Goal: Use online tool/utility: Utilize a website feature to perform a specific function

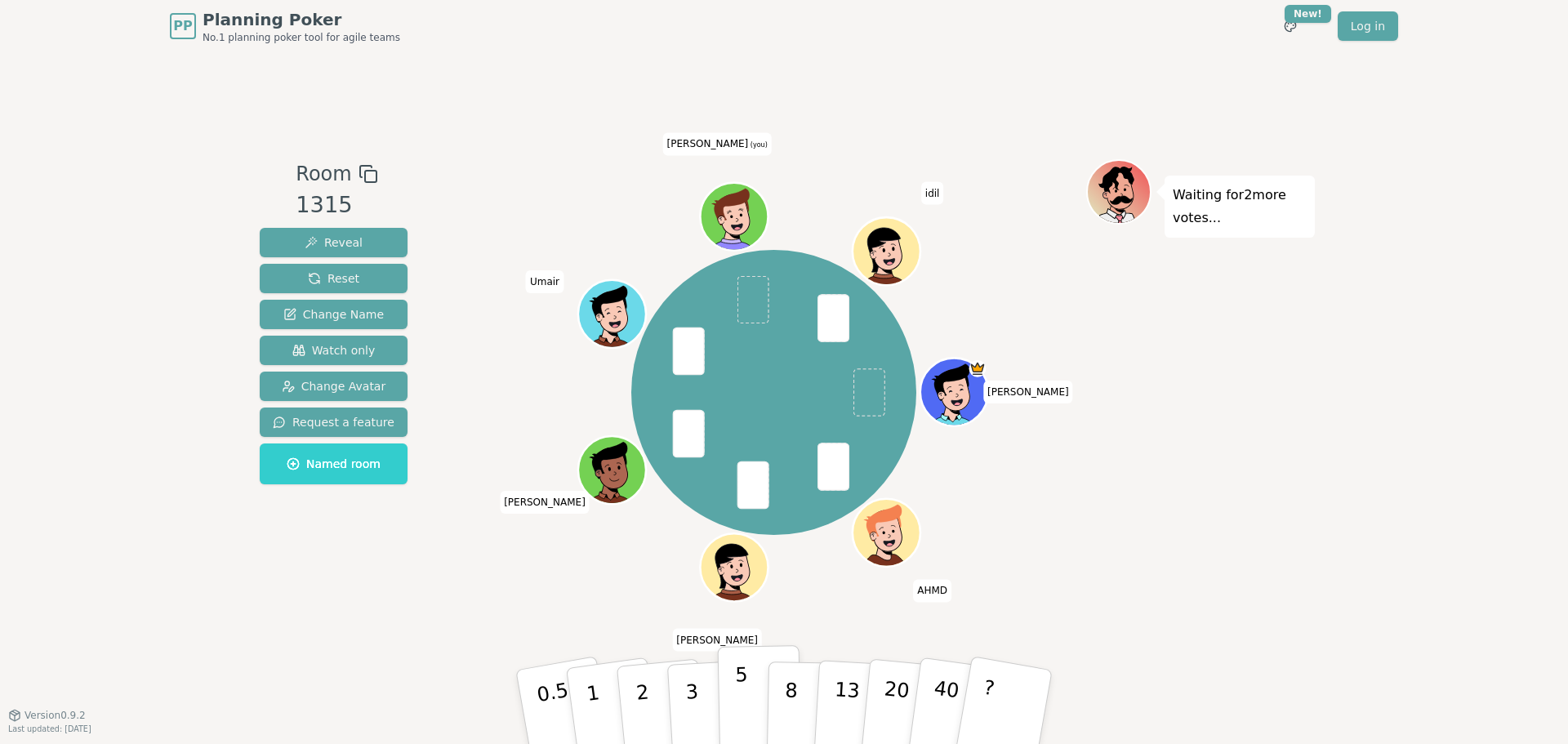
click at [732, 412] on button "5" at bounding box center [760, 707] width 84 height 124
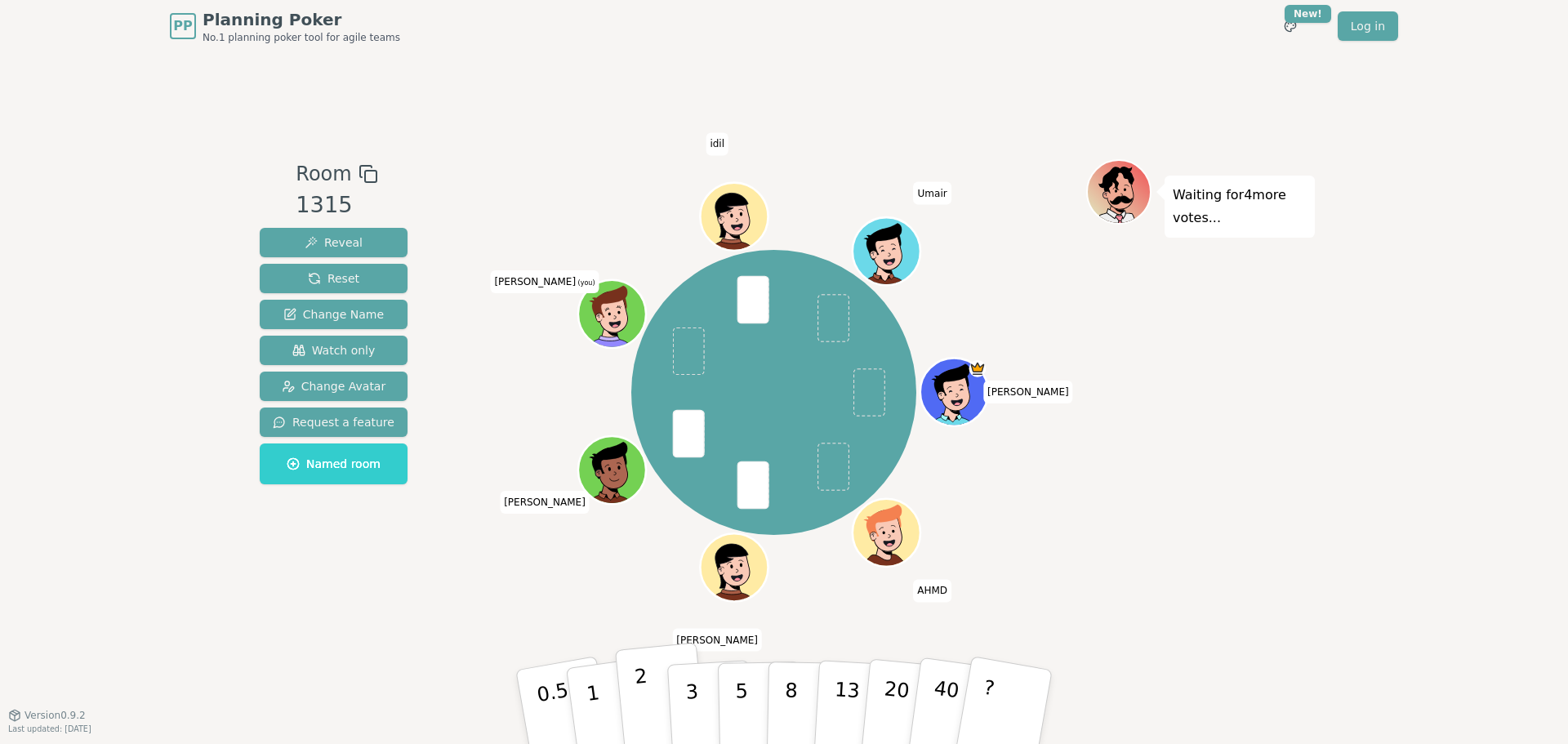
click at [641, 412] on p "2" at bounding box center [644, 709] width 21 height 89
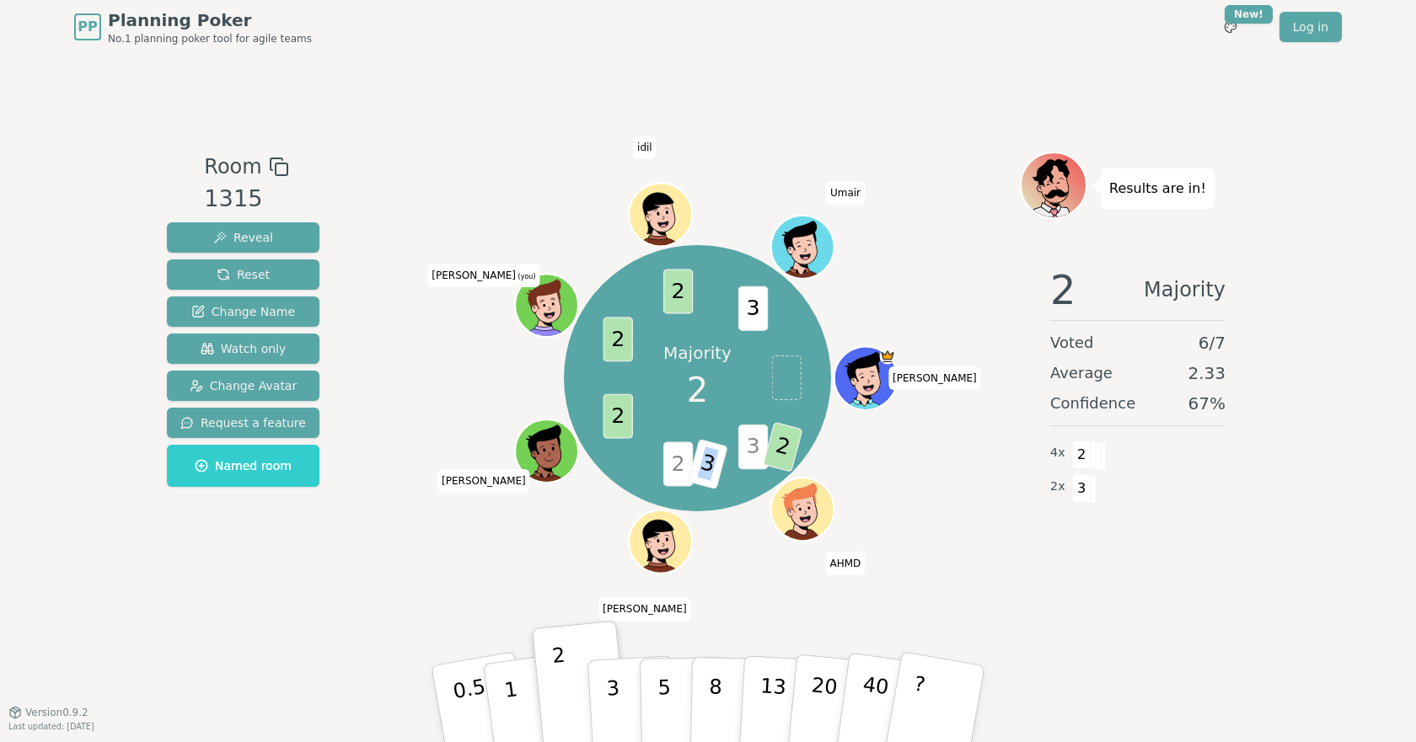
drag, startPoint x: 703, startPoint y: 462, endPoint x: 717, endPoint y: 459, distance: 14.5
click at [717, 425] on span "3" at bounding box center [707, 464] width 40 height 51
click at [534, 425] on div "Majority 2 3 2 2 3 2 2 2 3 Jessica AHMD Ayman Adnan Shehryar (you) idil Umair" at bounding box center [697, 378] width 645 height 393
drag, startPoint x: 786, startPoint y: 447, endPoint x: 714, endPoint y: 495, distance: 86.7
click at [763, 425] on div "Majority 2 3 2 2 3 2 2 2 3 Jessica AHMD Ayman Adnan Shehryar (you) idil Umair" at bounding box center [697, 378] width 266 height 266
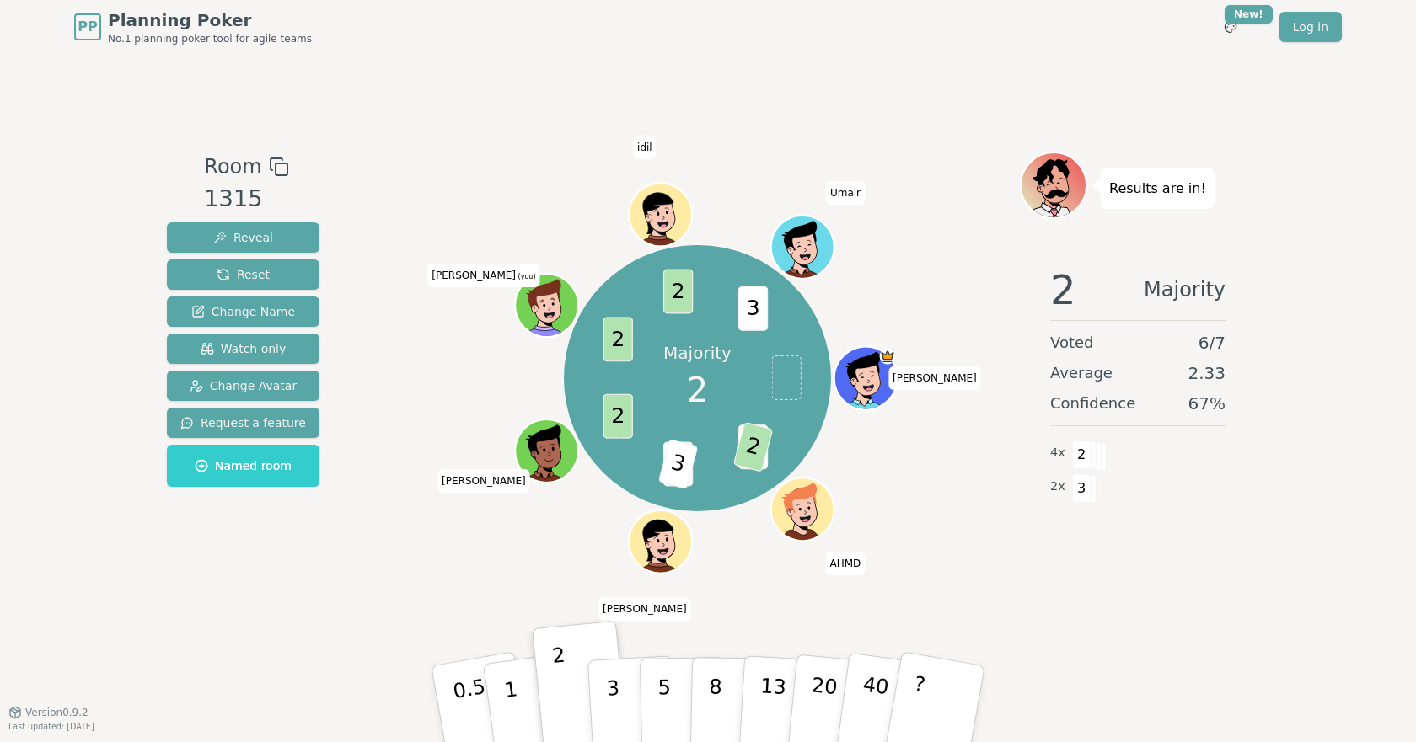
click at [399, 425] on div "Majority 2 3 2 2 3 2 2 2 3 Jessica AHMD Ayman Adnan Shehryar (you) idil Umair" at bounding box center [697, 378] width 645 height 393
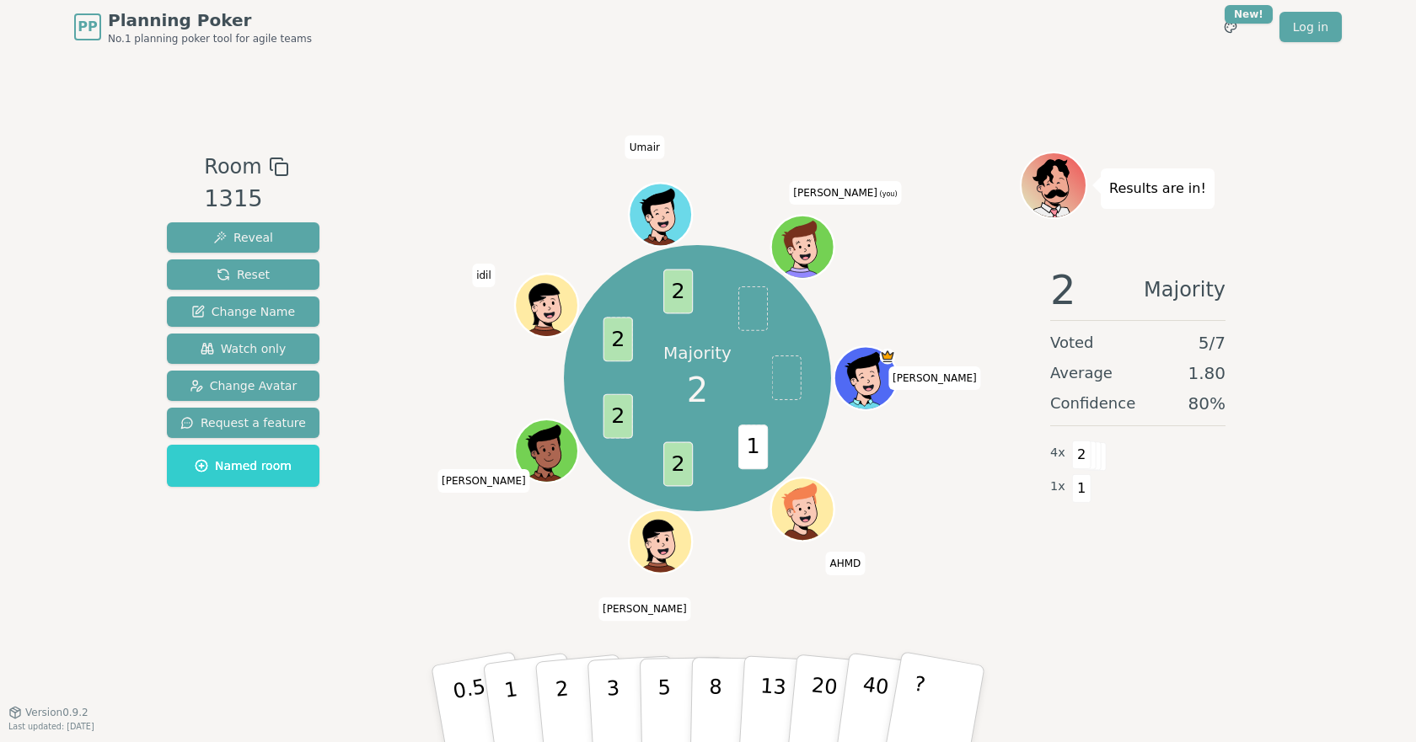
click at [99, 98] on div "PP Planning Poker No.1 planning poker tool for agile teams Toggle theme New! Lo…" at bounding box center [708, 371] width 1416 height 742
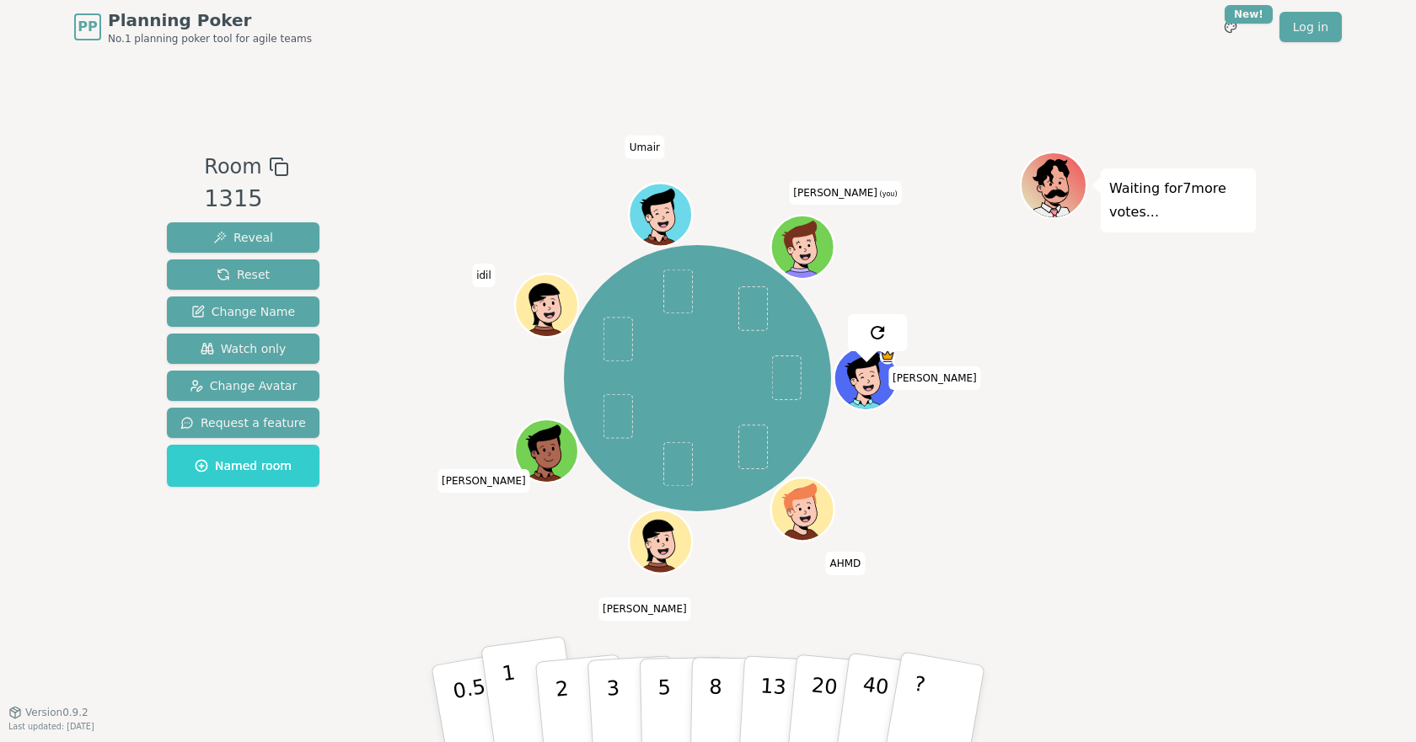
click at [506, 704] on p "1" at bounding box center [512, 707] width 25 height 92
